Goal: Task Accomplishment & Management: Manage account settings

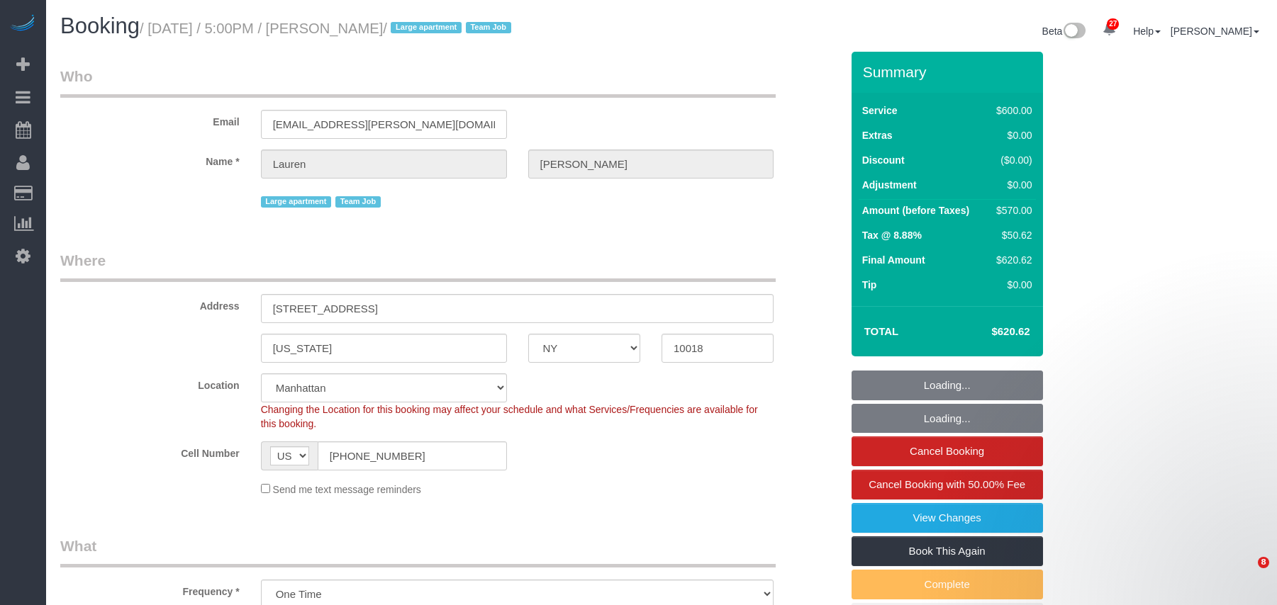
select select "NY"
select select "3"
select select "150"
select select "string:stripe-pm_1S7vcl4VGloSiKo7FxsmvrwF"
select select "number:89"
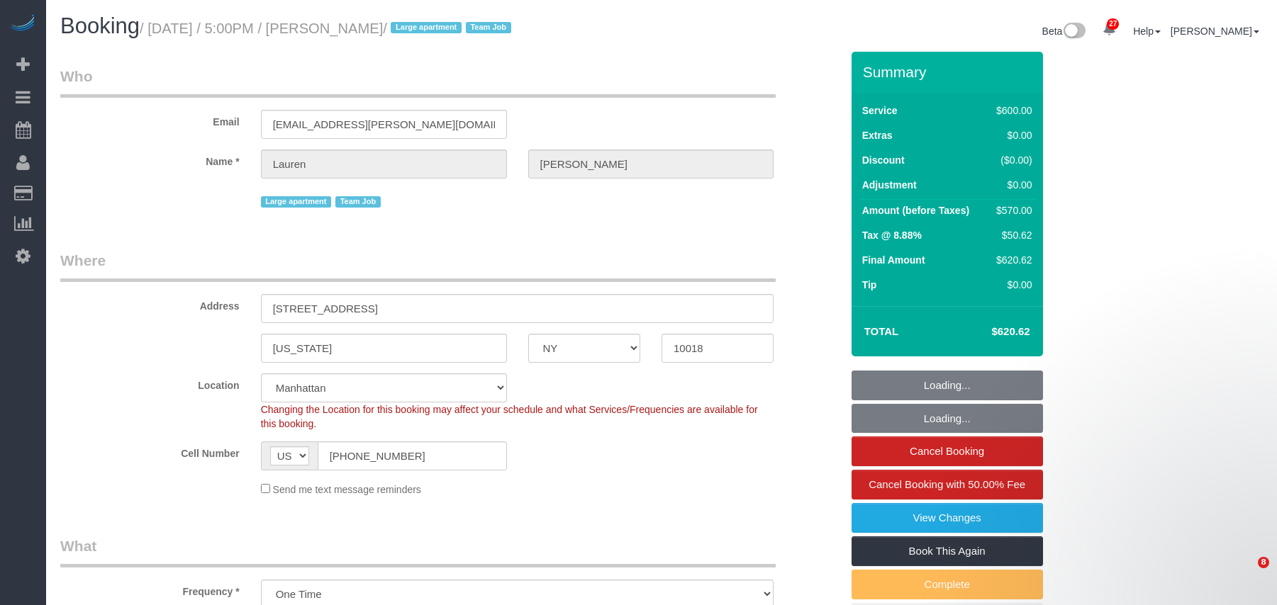
select select "number:90"
select select "number:15"
select select "number:5"
select select "object:1505"
select select "spot1"
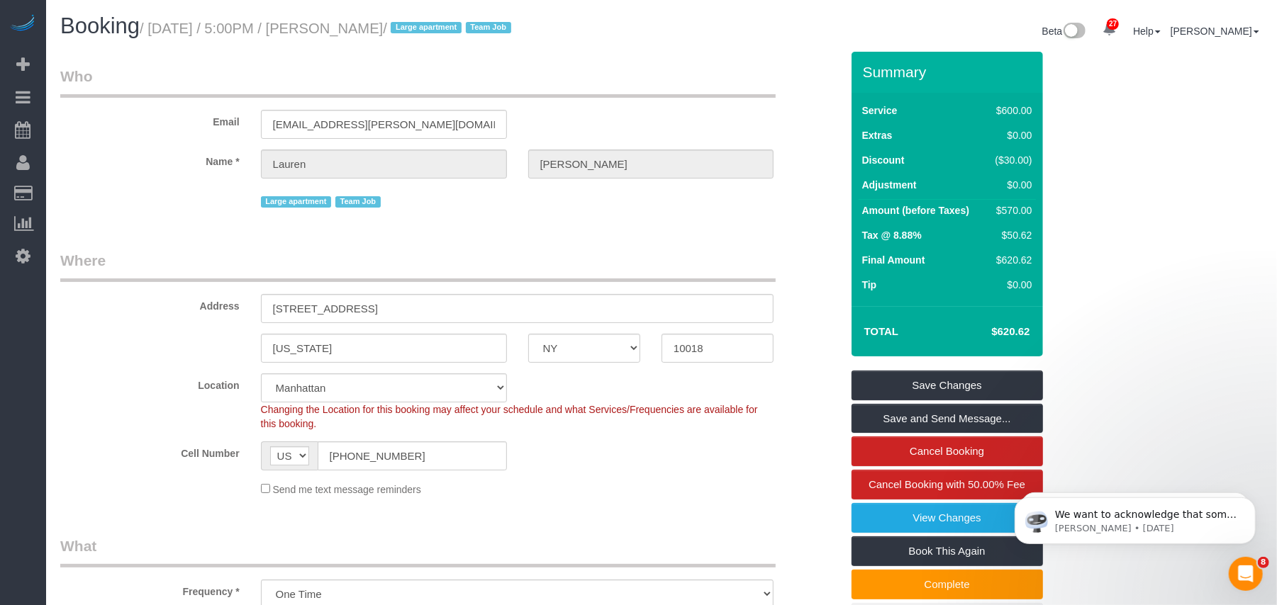
drag, startPoint x: 446, startPoint y: 28, endPoint x: 159, endPoint y: 28, distance: 287.1
click at [159, 28] on small "/ [DATE] / 5:00PM / [PERSON_NAME] / Large apartment Team Job" at bounding box center [328, 29] width 376 height 16
copy small "eptember 25, 2025 / 5:00PM / [PERSON_NAME]"
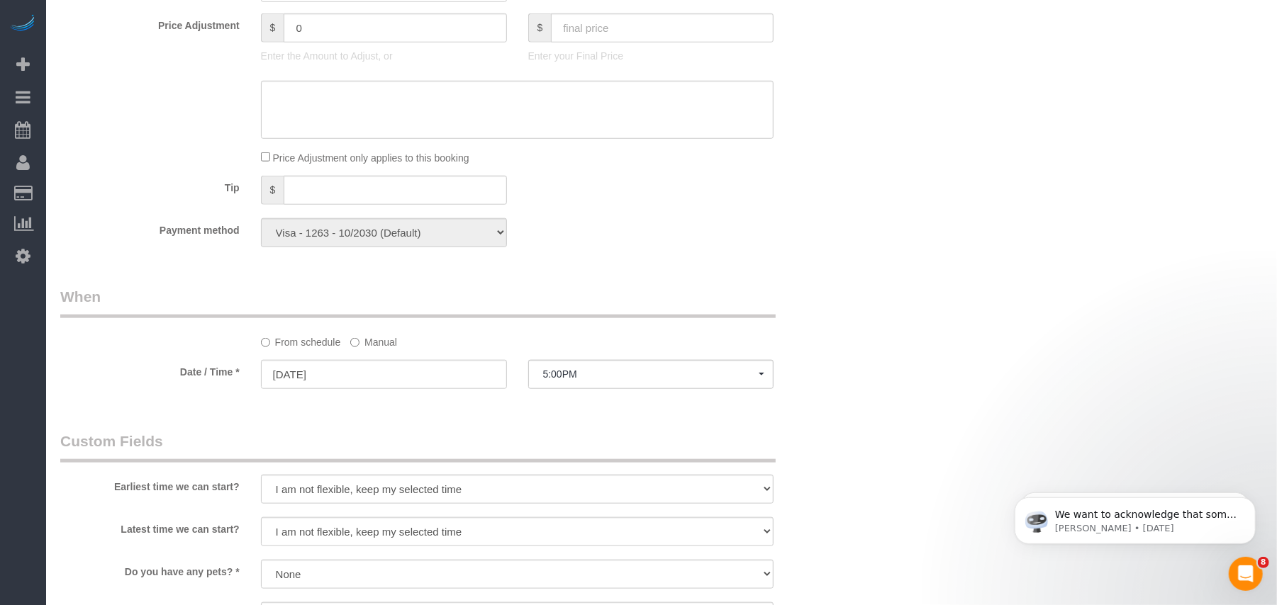
scroll to position [817, 0]
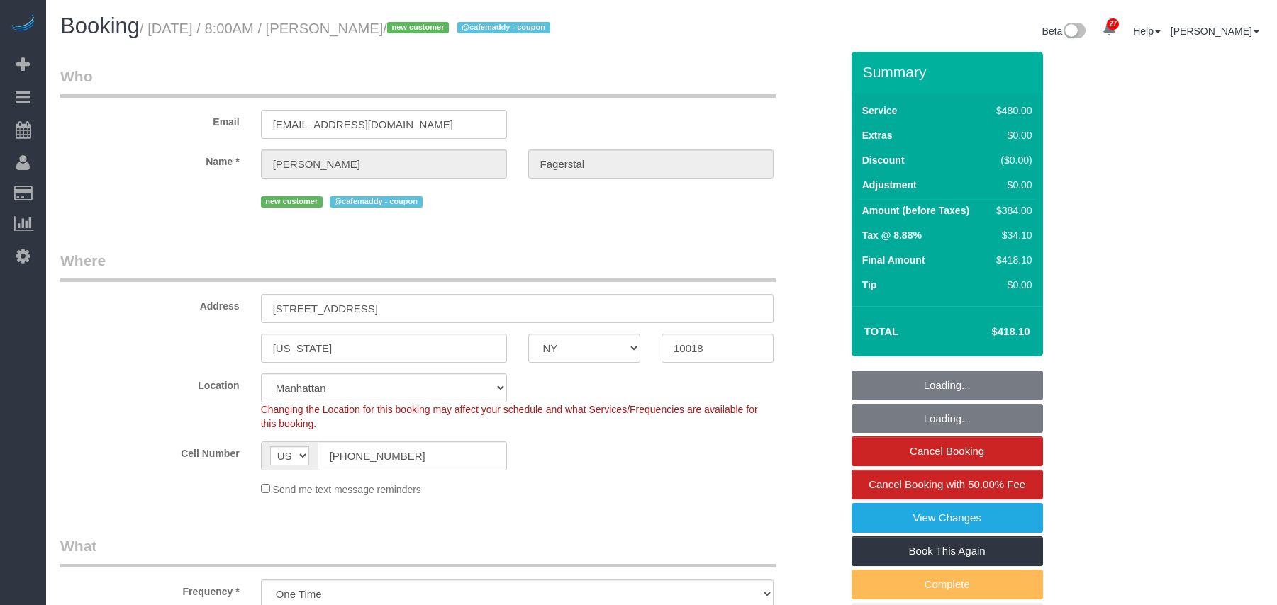
select select "NY"
select select "number:56"
select select "number:70"
select select "number:15"
select select "number:5"
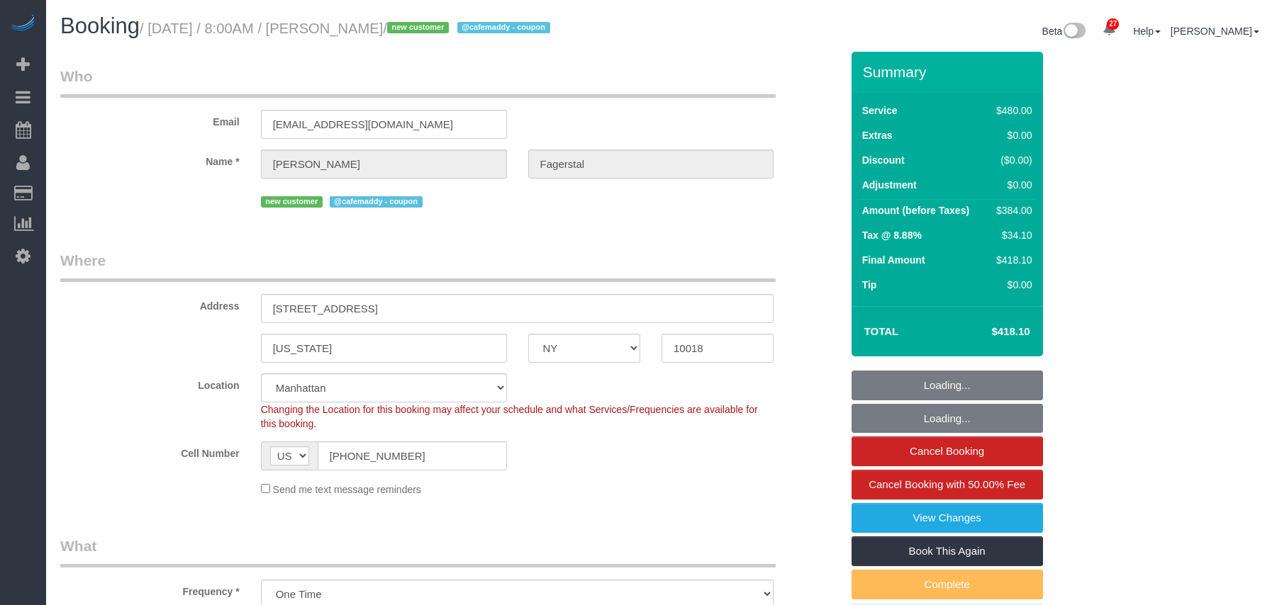
select select "360"
select select "object:1547"
select select "string:stripe-pm_1SAgBp4VGloSiKo7GebCEJYy"
select select "spot1"
